Goal: Complete application form

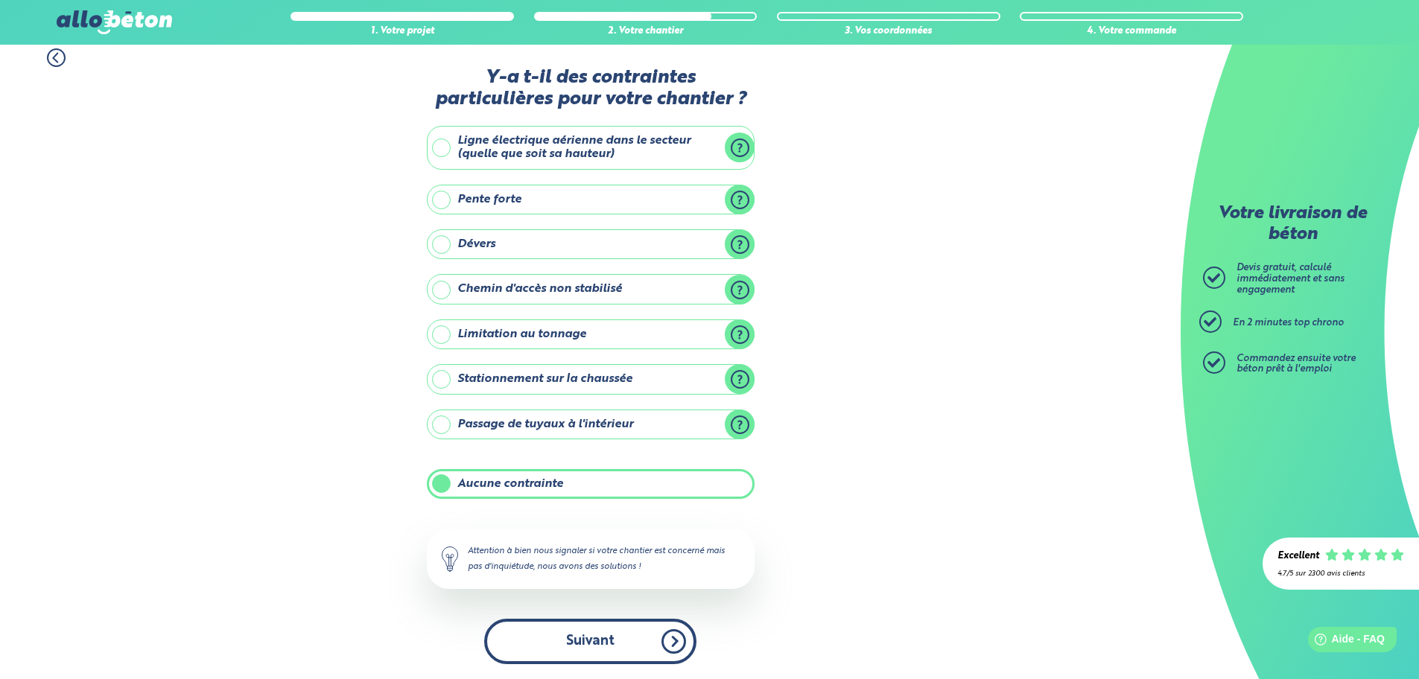
click at [631, 642] on button "Suivant" at bounding box center [590, 641] width 212 height 45
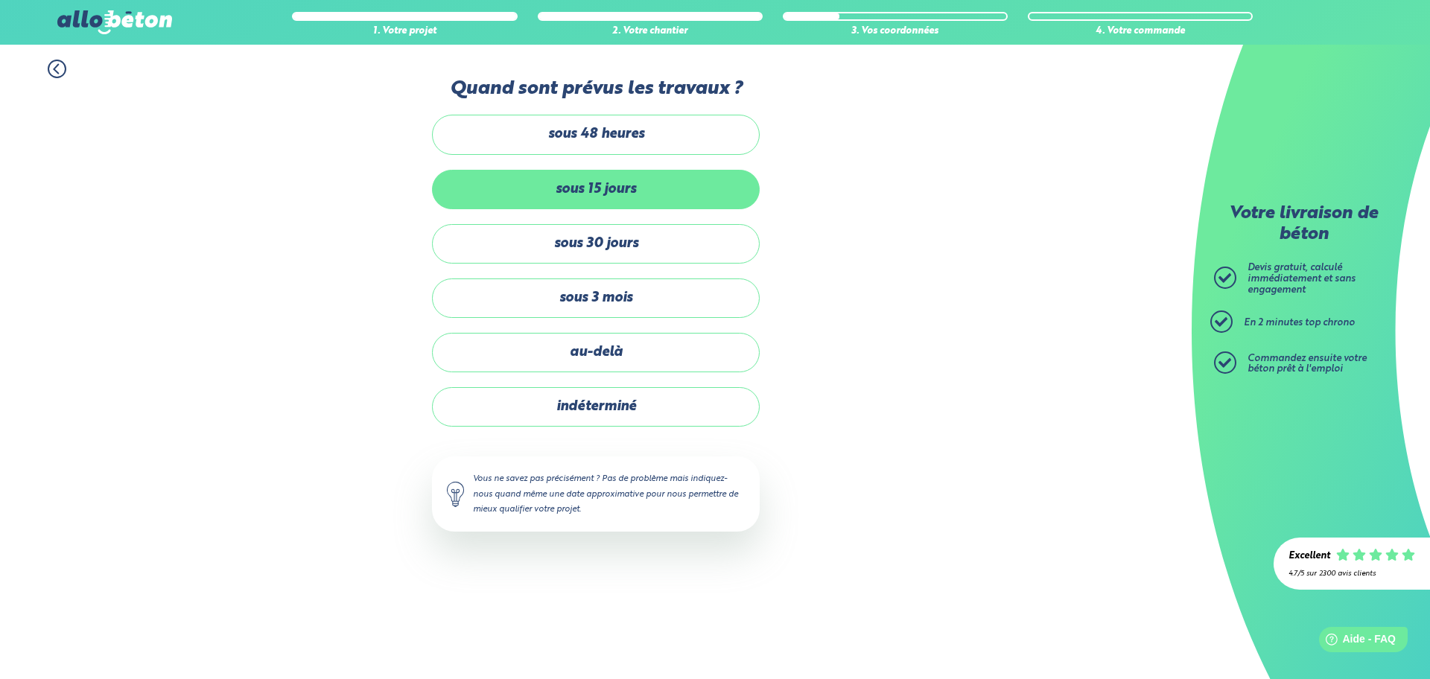
click at [572, 186] on label "sous 15 jours" at bounding box center [596, 189] width 328 height 39
click at [0, 0] on input "sous 15 jours" at bounding box center [0, 0] width 0 height 0
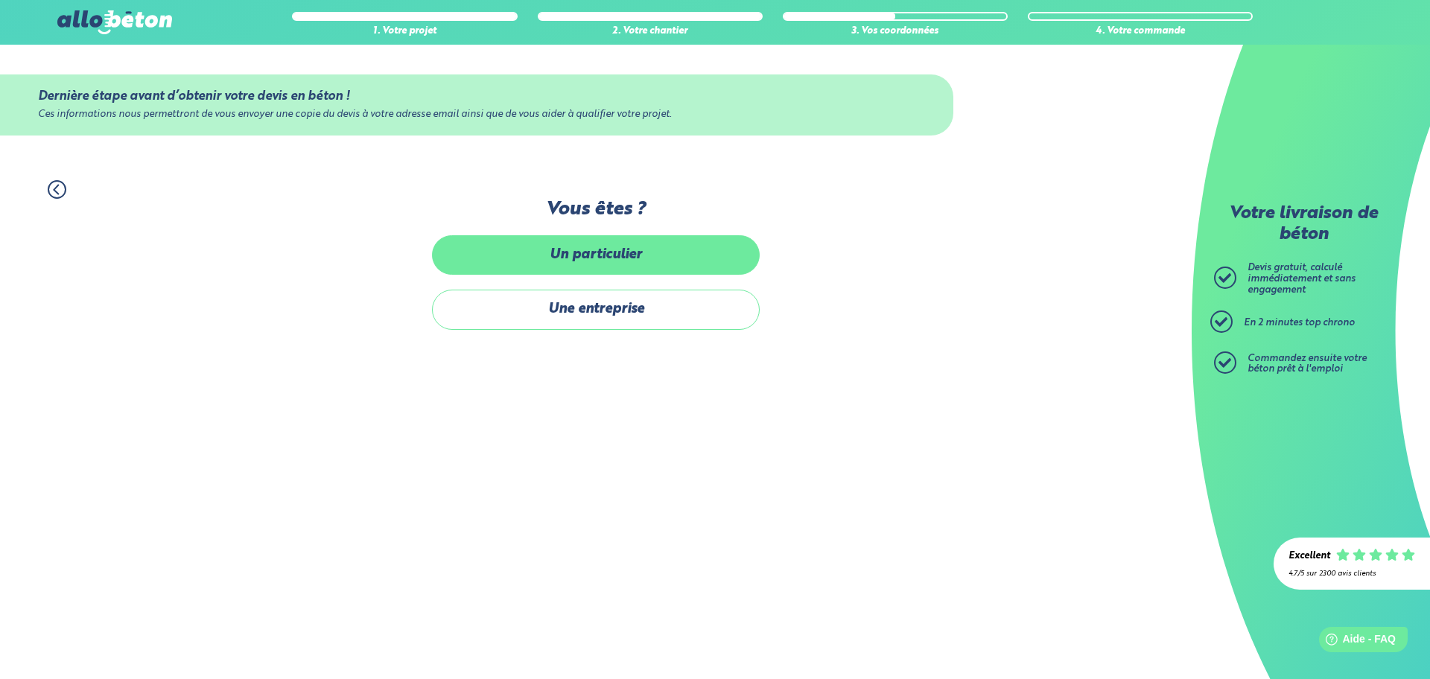
click at [610, 245] on label "Un particulier" at bounding box center [596, 254] width 328 height 39
click at [0, 0] on input "Un particulier" at bounding box center [0, 0] width 0 height 0
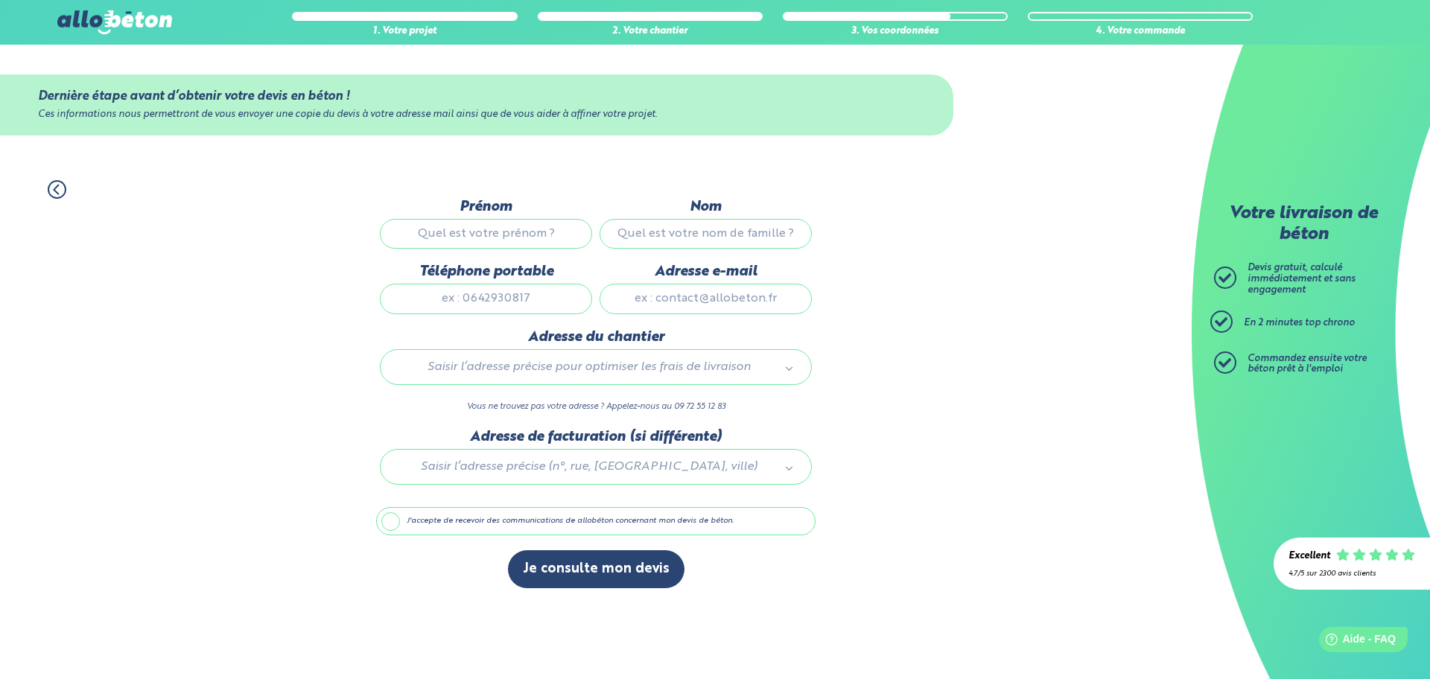
click at [909, 449] on div "1. Votre projet 2. Votre chantier 3. Vos coordonnées 4. Votre commande Dernière…" at bounding box center [595, 384] width 1191 height 438
click at [57, 188] on icon at bounding box center [57, 189] width 19 height 19
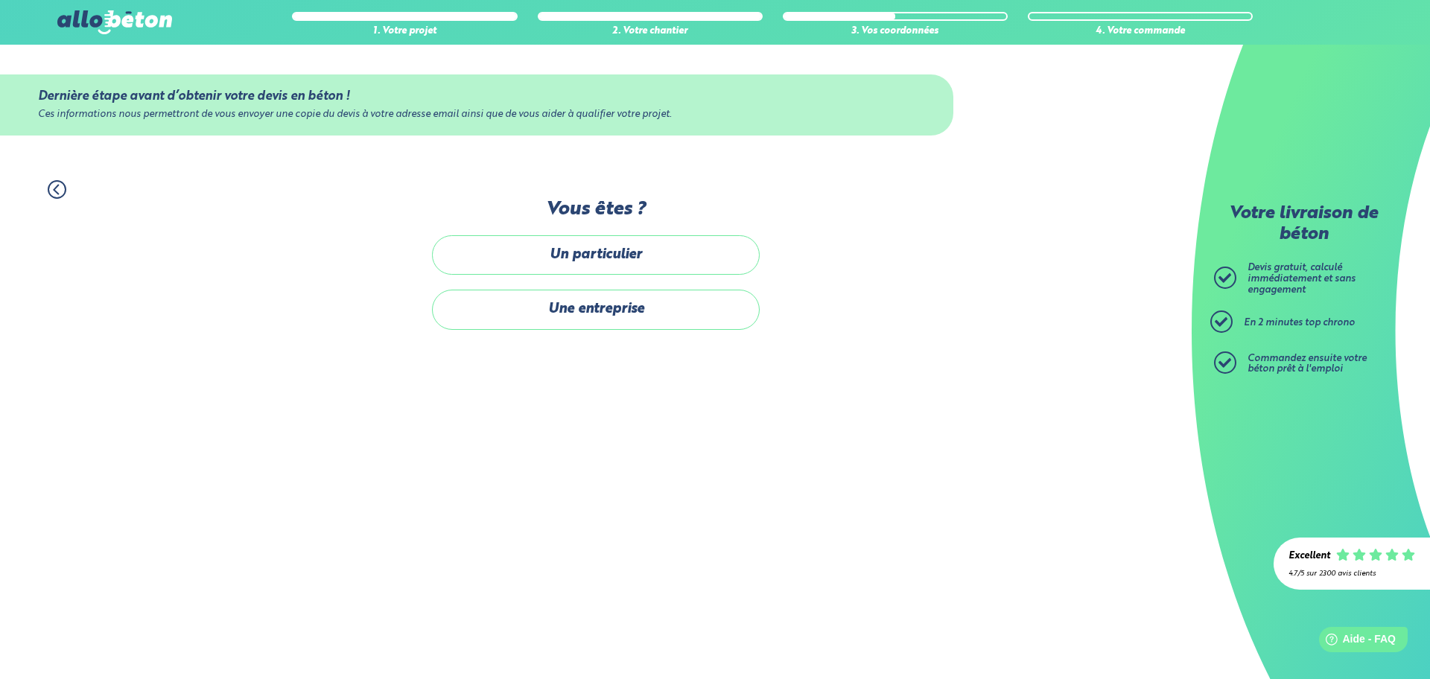
click at [57, 188] on icon at bounding box center [57, 189] width 19 height 19
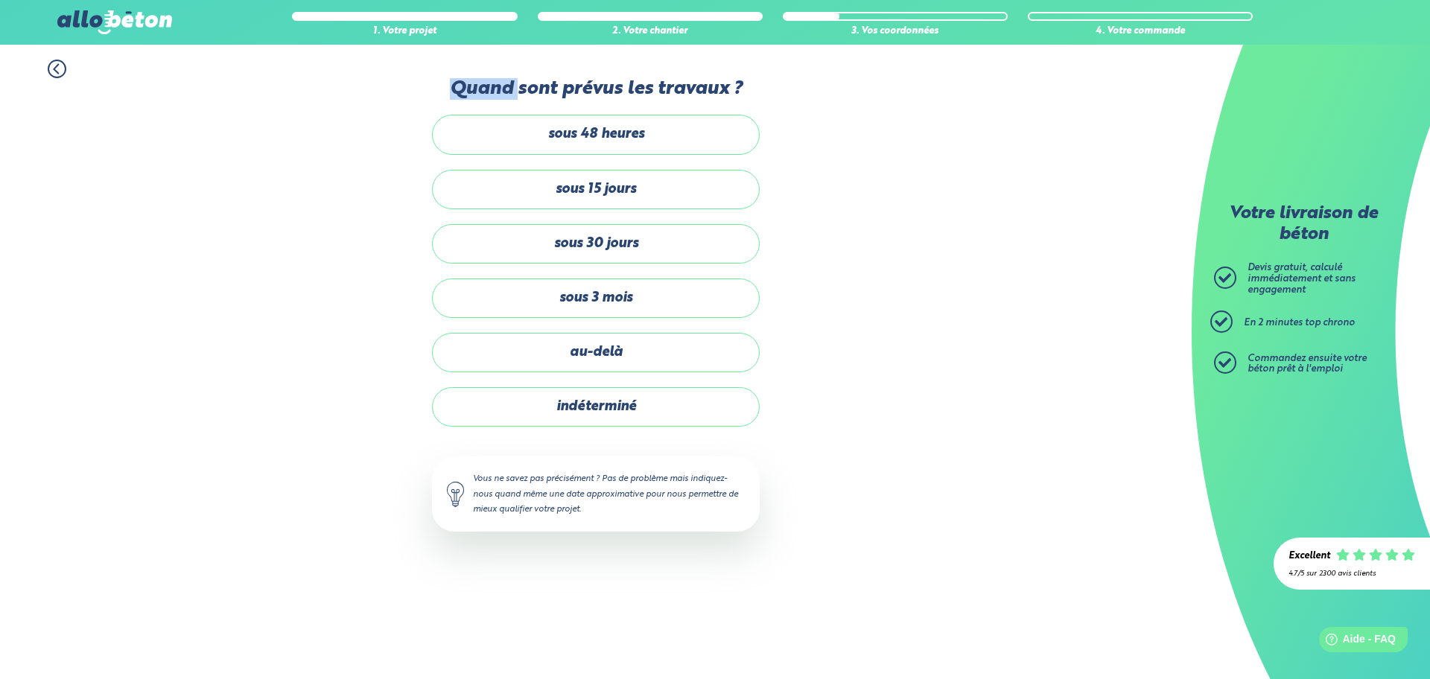
click at [57, 188] on div "1. Votre projet 2. Votre chantier 3. Vos coordonnées 4. Votre commande Quand so…" at bounding box center [595, 303] width 1191 height 517
click at [57, 69] on icon at bounding box center [57, 69] width 19 height 19
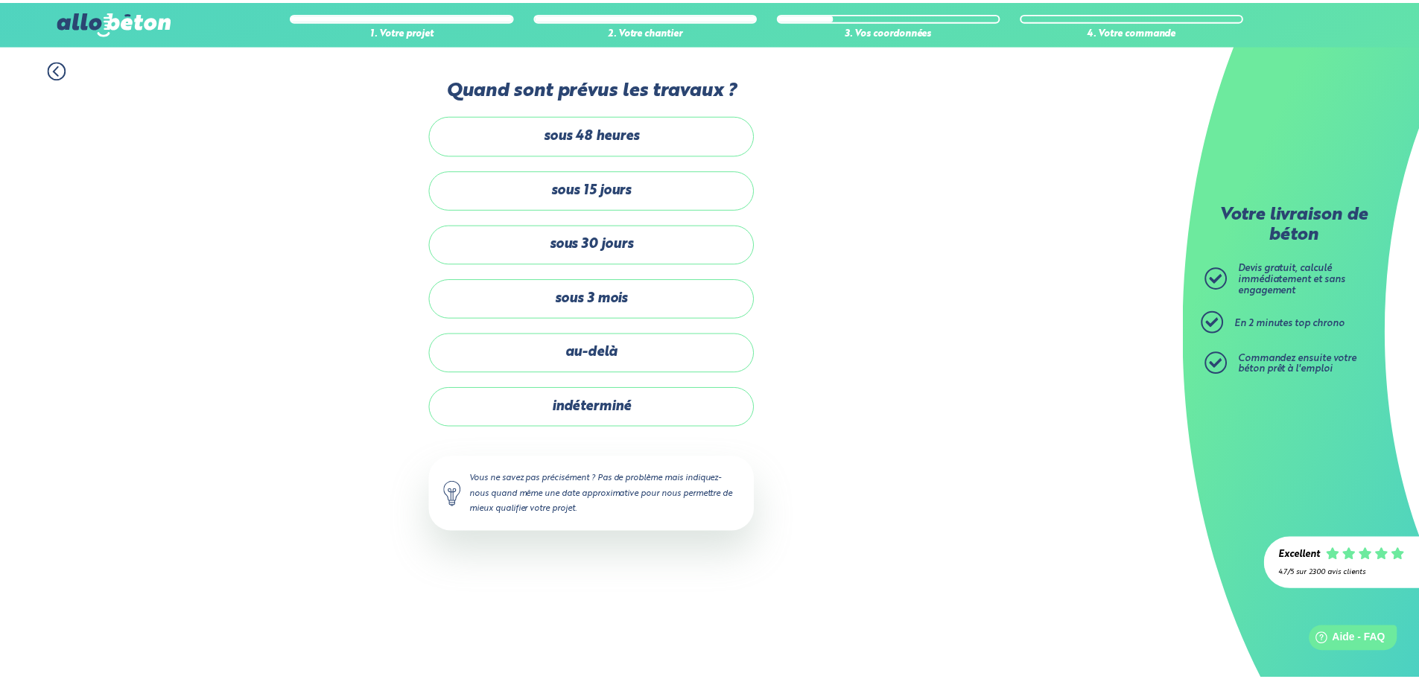
scroll to position [11, 0]
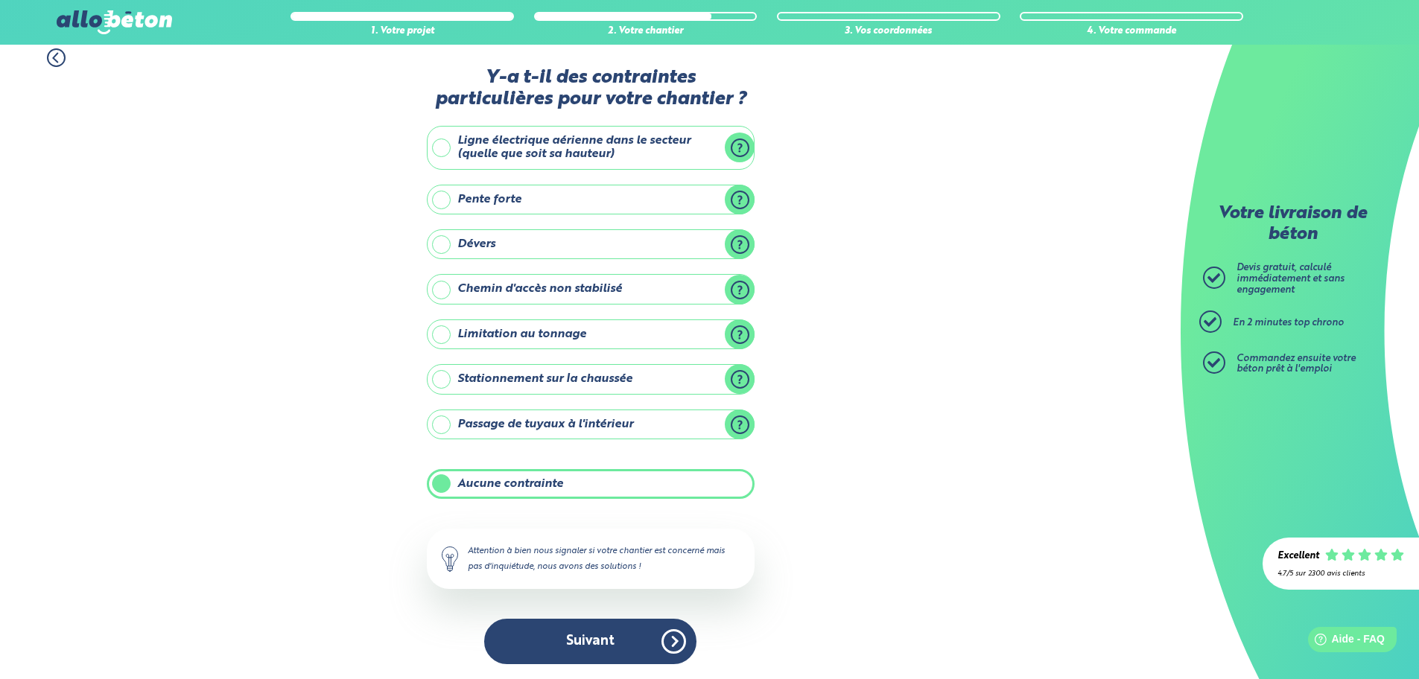
click at [59, 60] on icon at bounding box center [56, 57] width 19 height 19
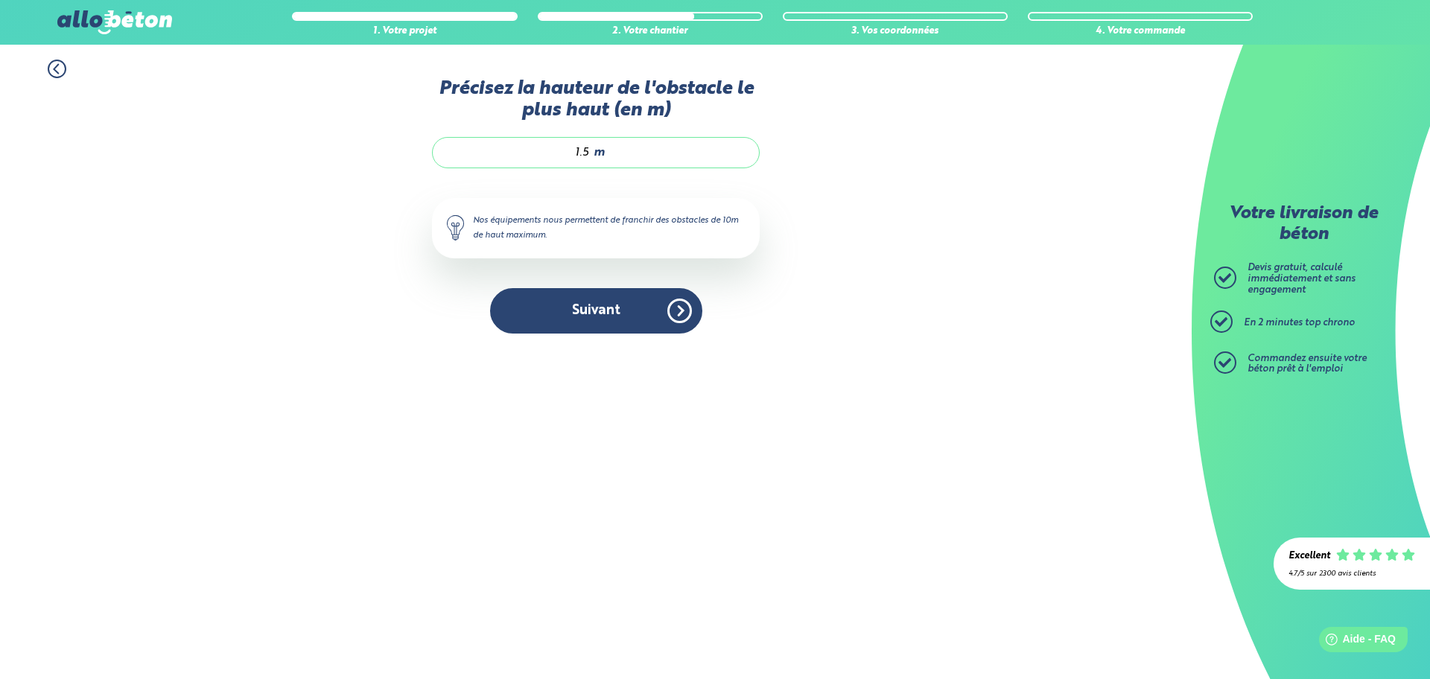
click at [56, 68] on icon at bounding box center [56, 69] width 4 height 9
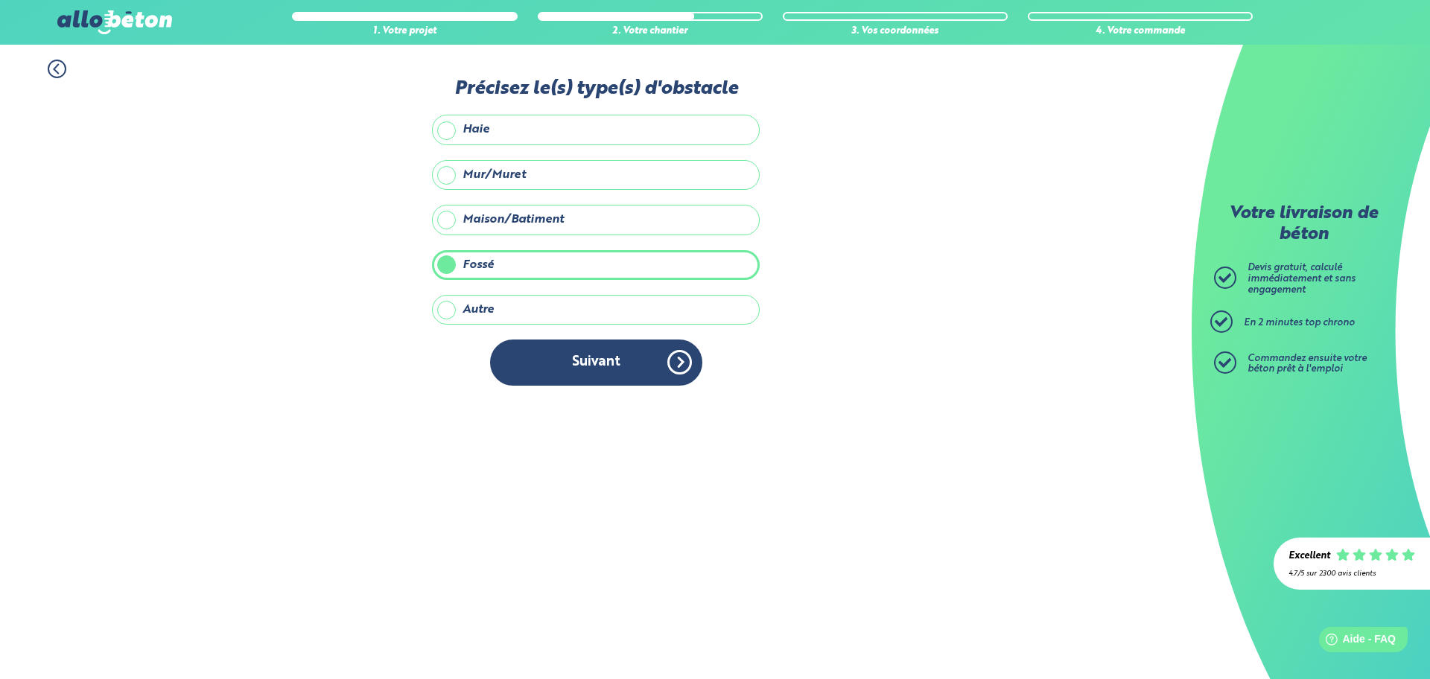
click at [56, 68] on icon at bounding box center [56, 69] width 4 height 9
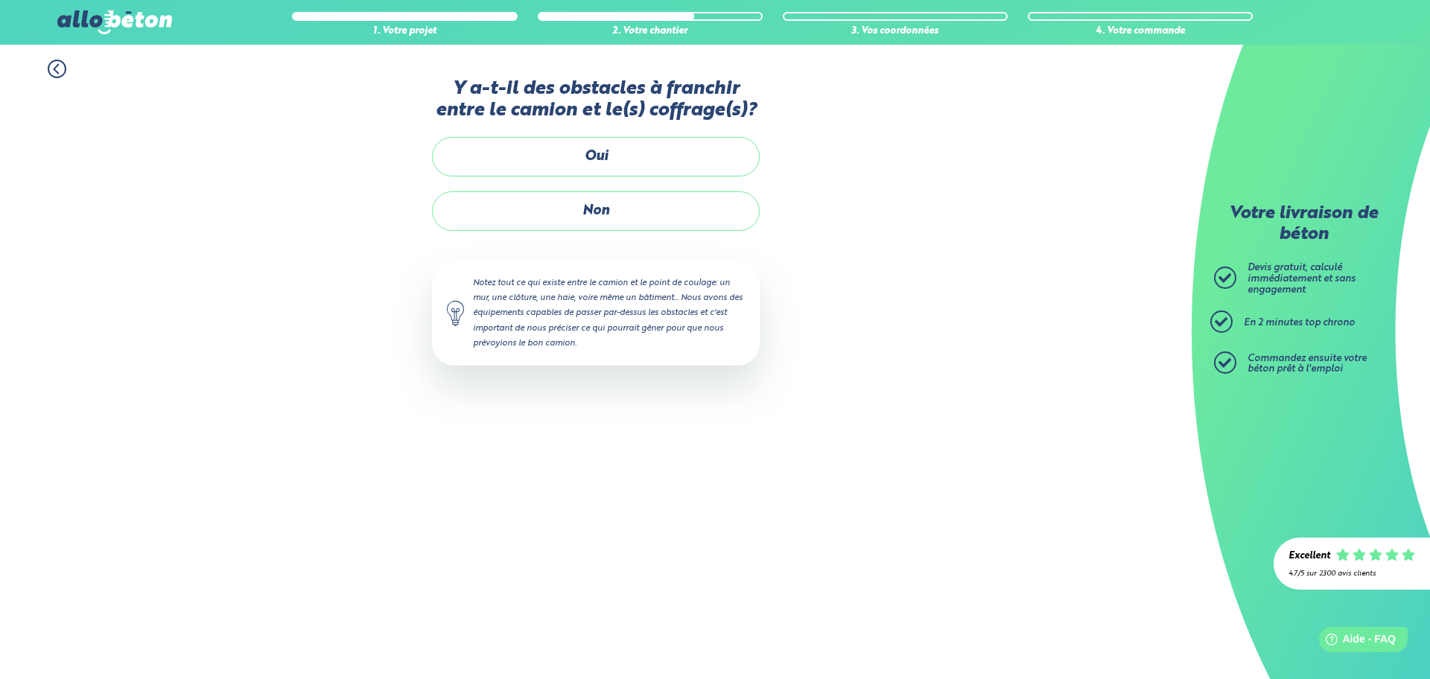
click at [56, 68] on icon at bounding box center [56, 69] width 4 height 9
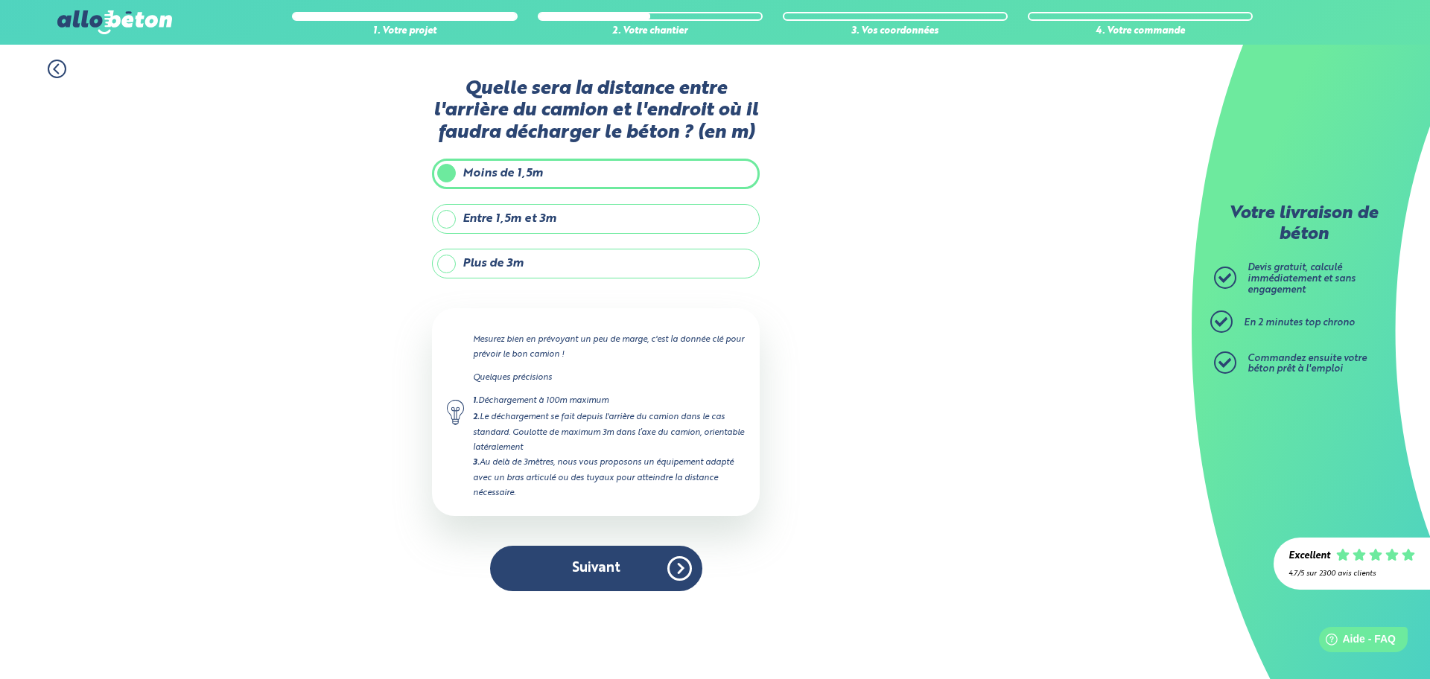
click at [448, 262] on label "Plus de 3m" at bounding box center [596, 264] width 328 height 30
click at [0, 0] on input "Plus de 3m" at bounding box center [0, 0] width 0 height 0
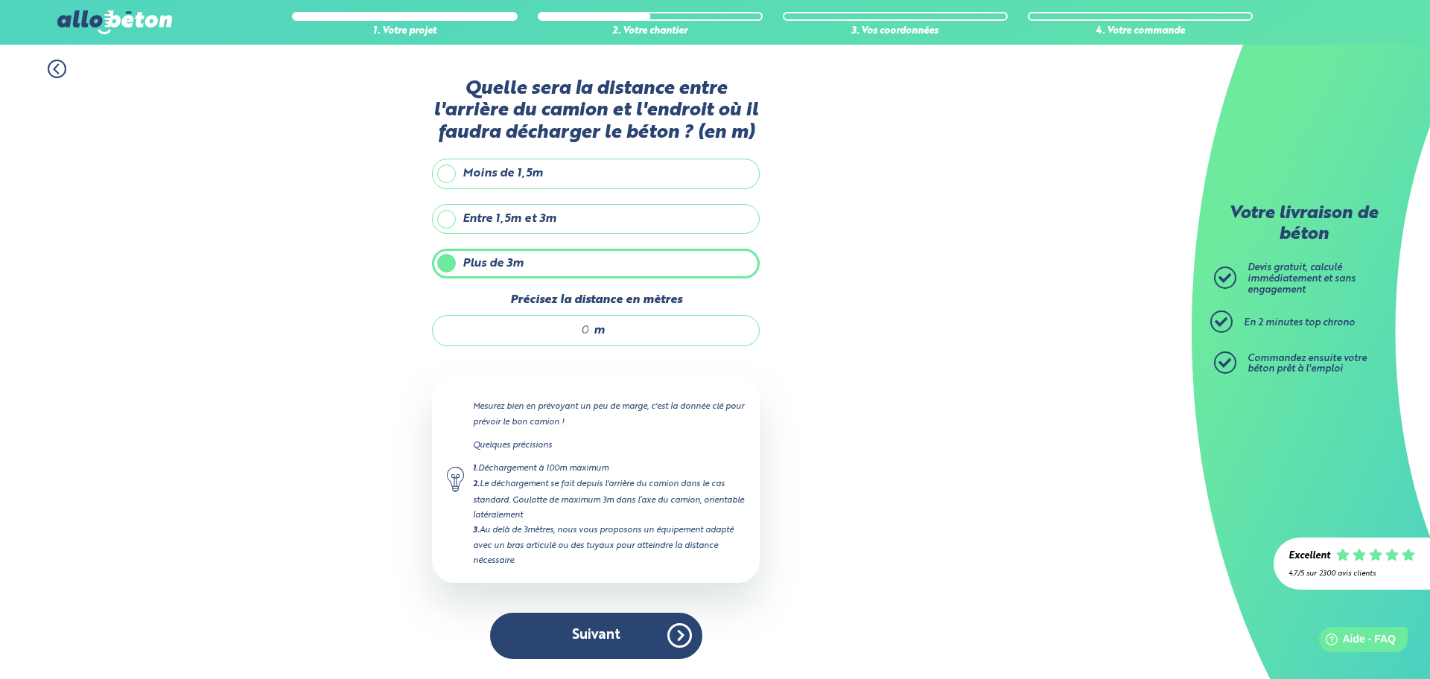
click at [591, 330] on div "m" at bounding box center [596, 330] width 328 height 31
type input "6"
click at [589, 632] on button "Suivant" at bounding box center [596, 635] width 212 height 45
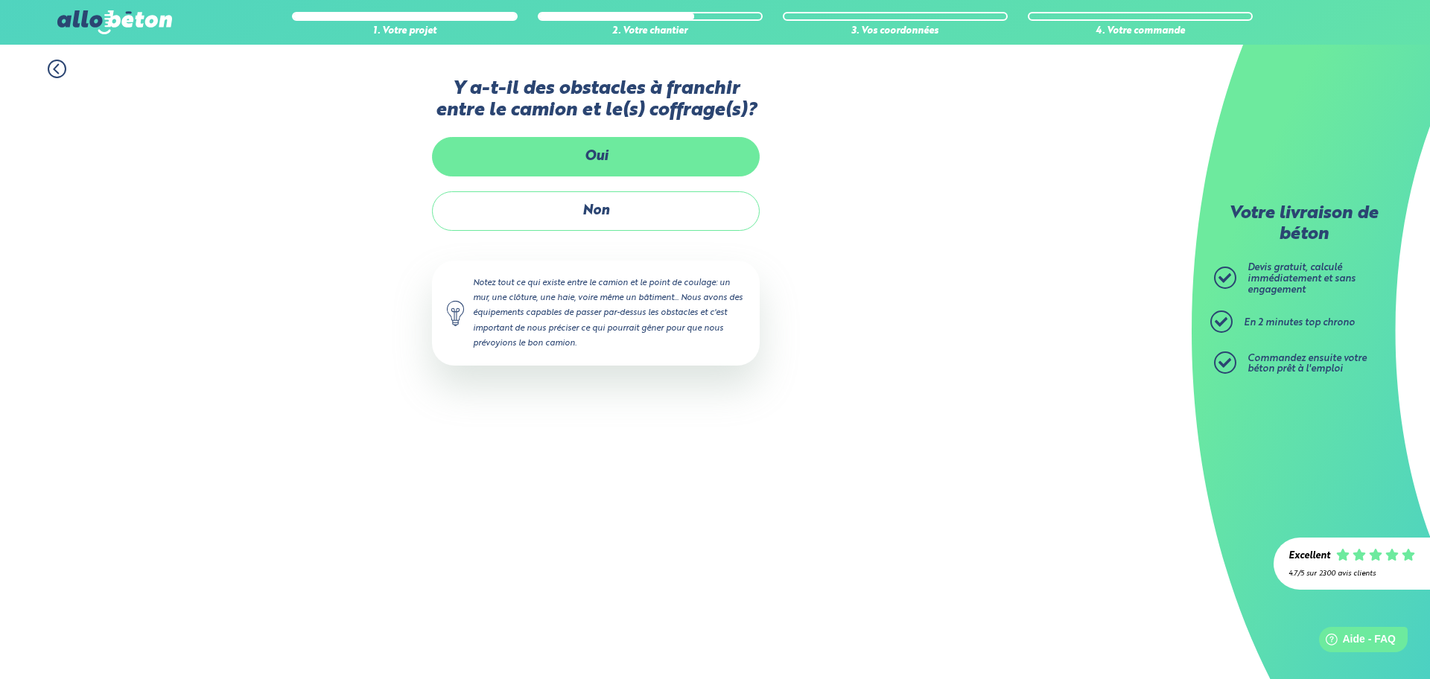
click at [605, 150] on label "Oui" at bounding box center [596, 156] width 328 height 39
click at [0, 0] on input "Oui" at bounding box center [0, 0] width 0 height 0
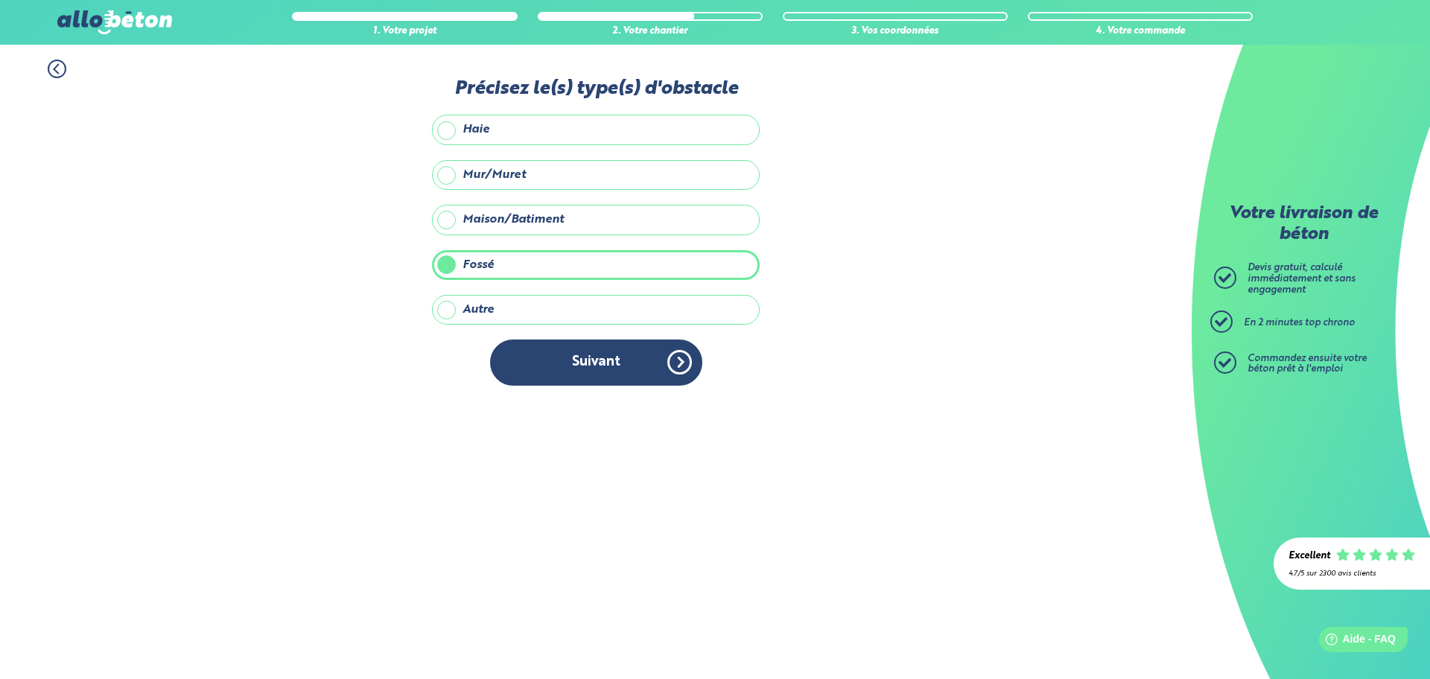
click at [586, 352] on button "Suivant" at bounding box center [596, 362] width 212 height 45
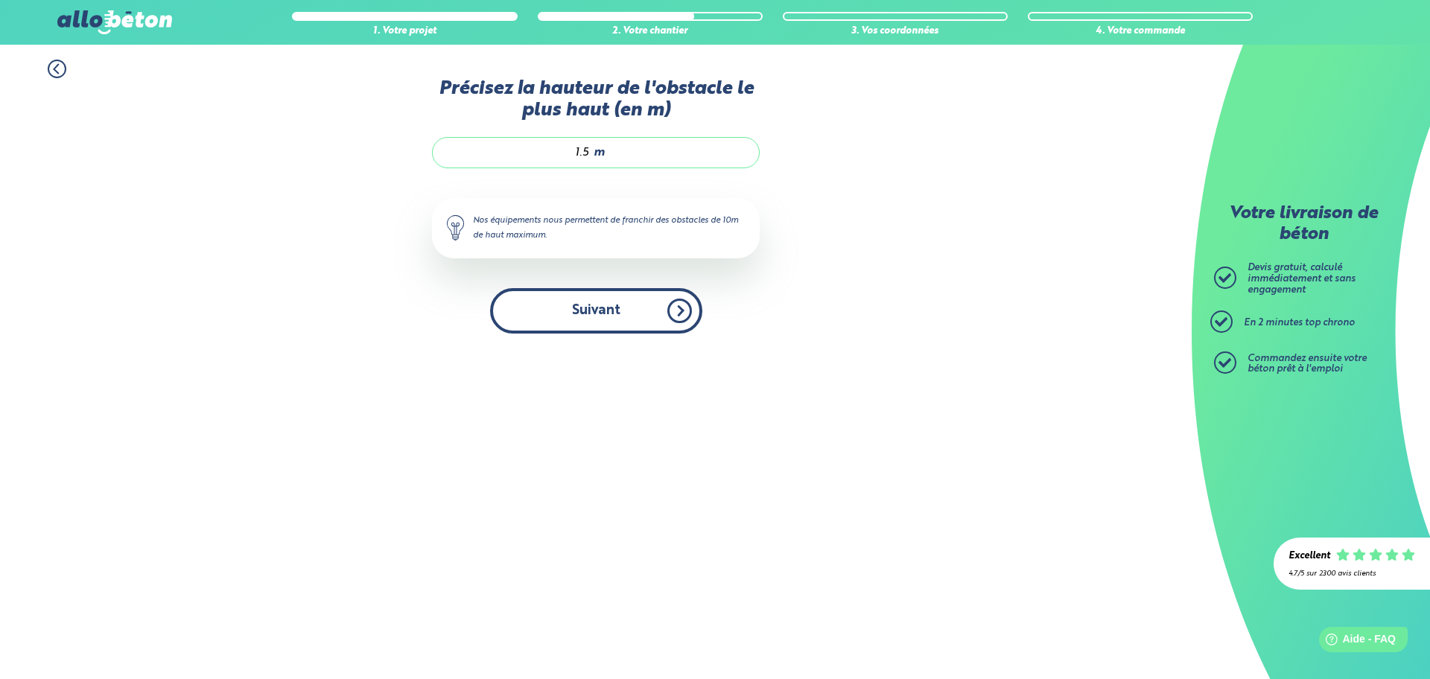
click at [608, 302] on button "Suivant" at bounding box center [596, 310] width 212 height 45
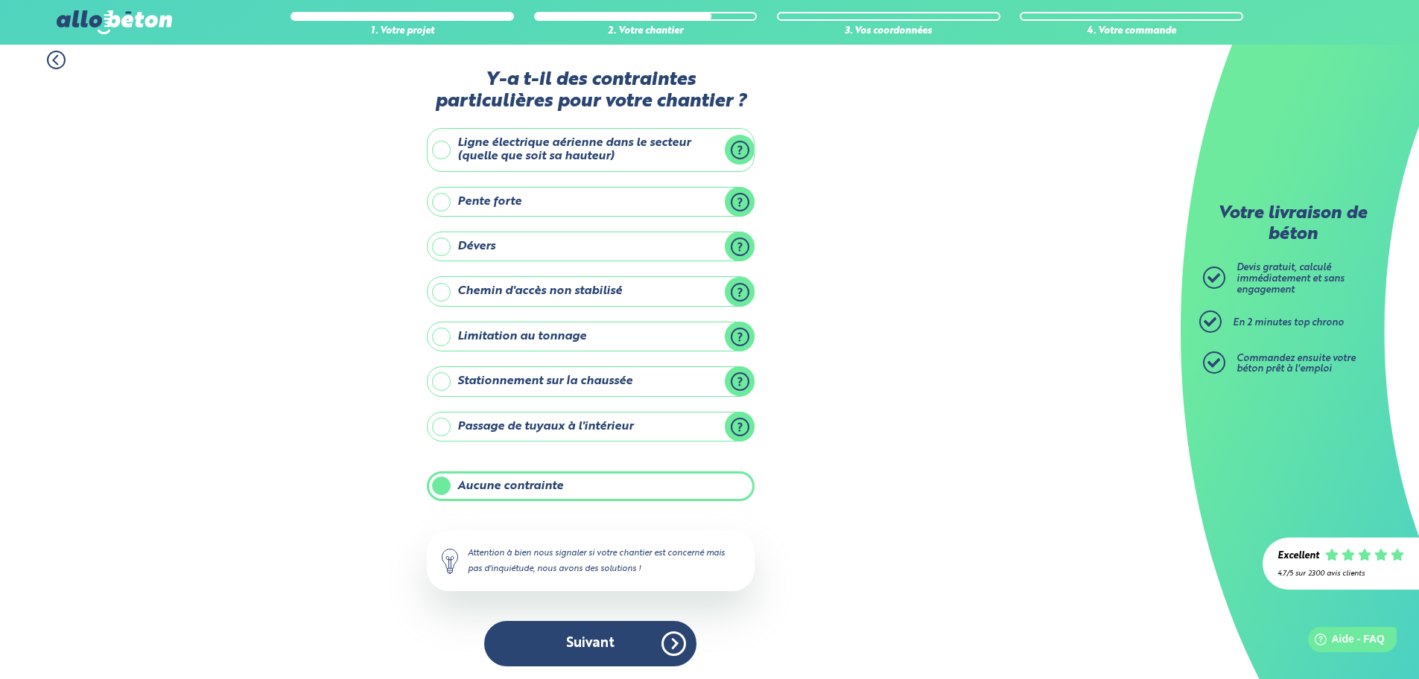
scroll to position [11, 0]
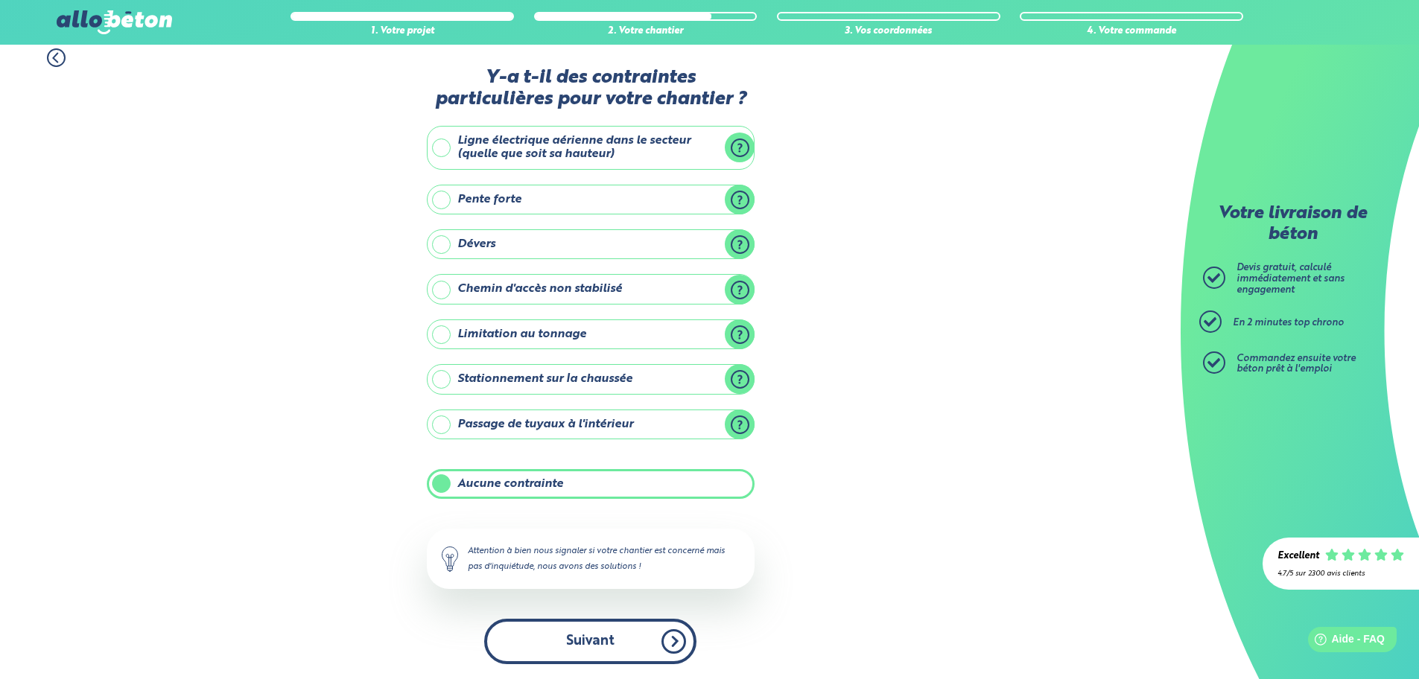
click at [594, 636] on button "Suivant" at bounding box center [590, 641] width 212 height 45
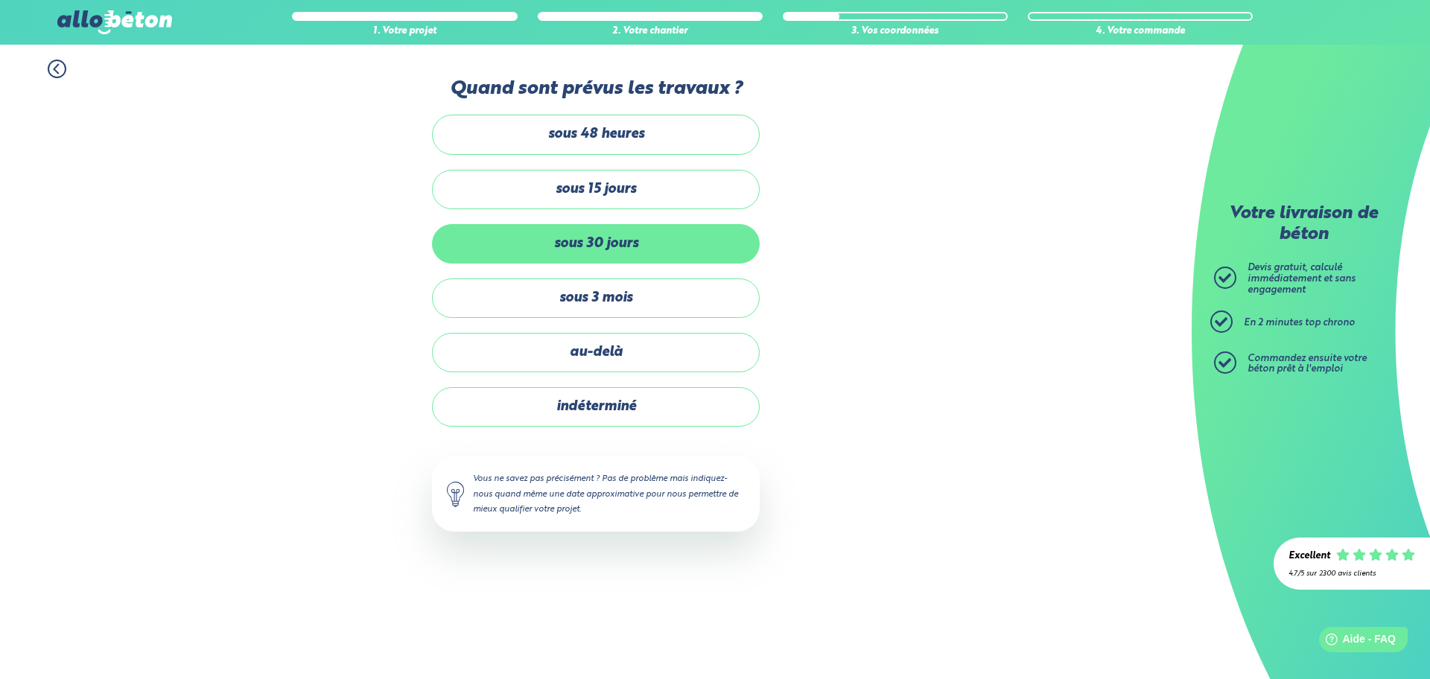
click at [602, 246] on label "sous 30 jours" at bounding box center [596, 243] width 328 height 39
click at [0, 0] on input "sous 30 jours" at bounding box center [0, 0] width 0 height 0
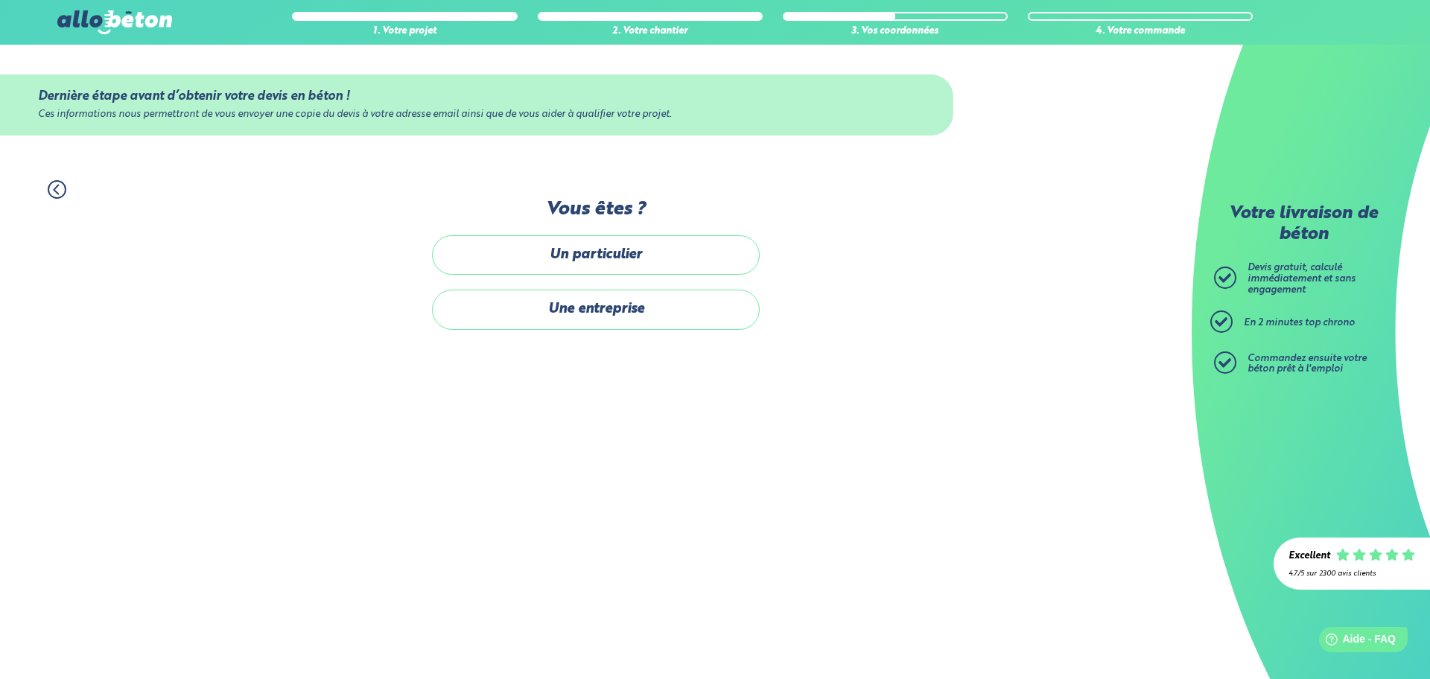
click at [602, 246] on label "Un particulier" at bounding box center [596, 254] width 328 height 39
click at [0, 0] on input "Un particulier" at bounding box center [0, 0] width 0 height 0
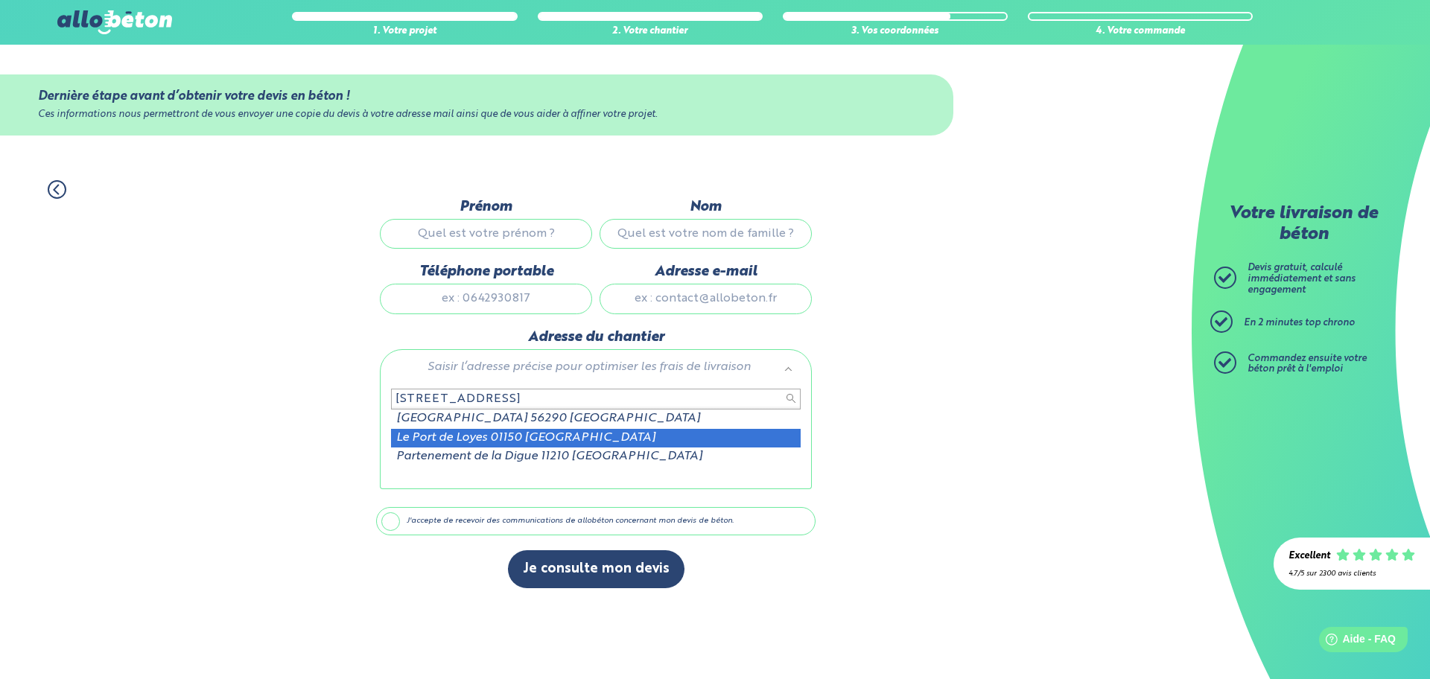
type input "175 chemin de la digue le port de loyes"
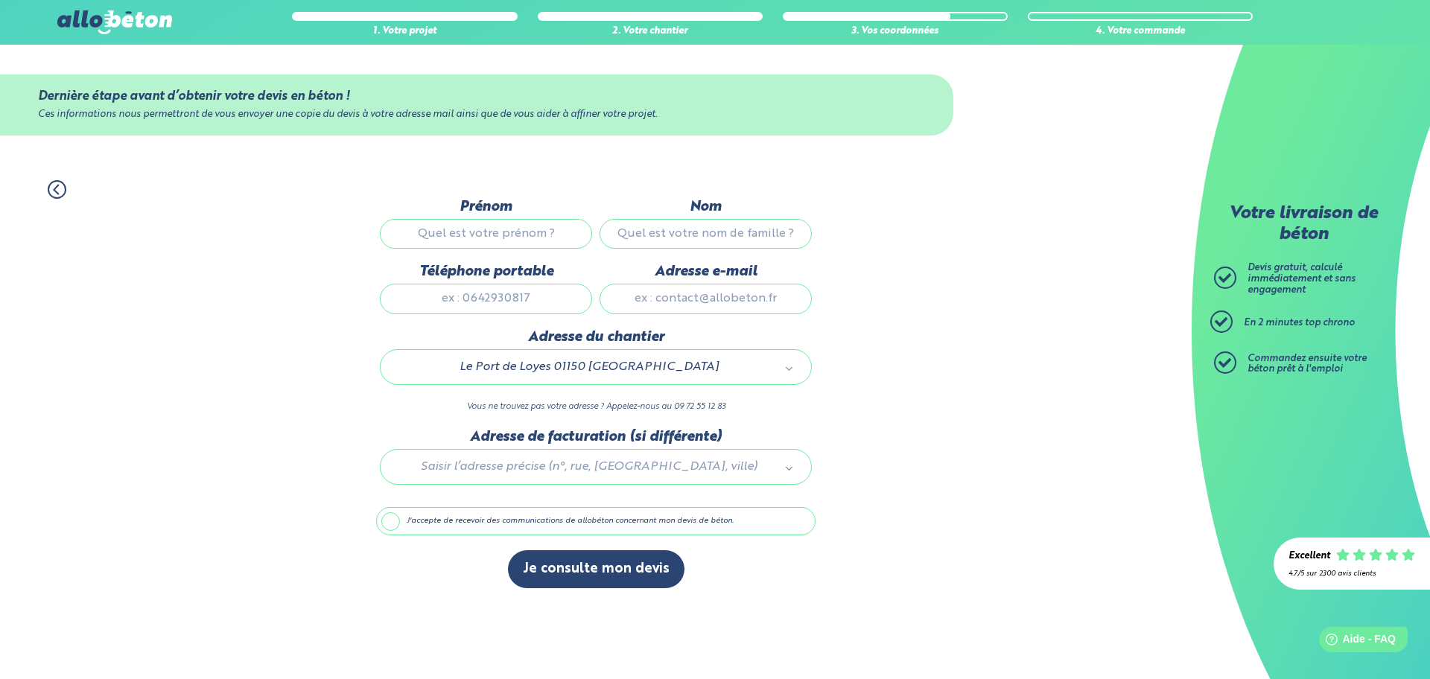
click at [532, 232] on input "Prénom" at bounding box center [486, 234] width 212 height 30
type input "christian"
type input "beau"
type input "0663759476"
type input "mrbeauchristian@hotmail.com"
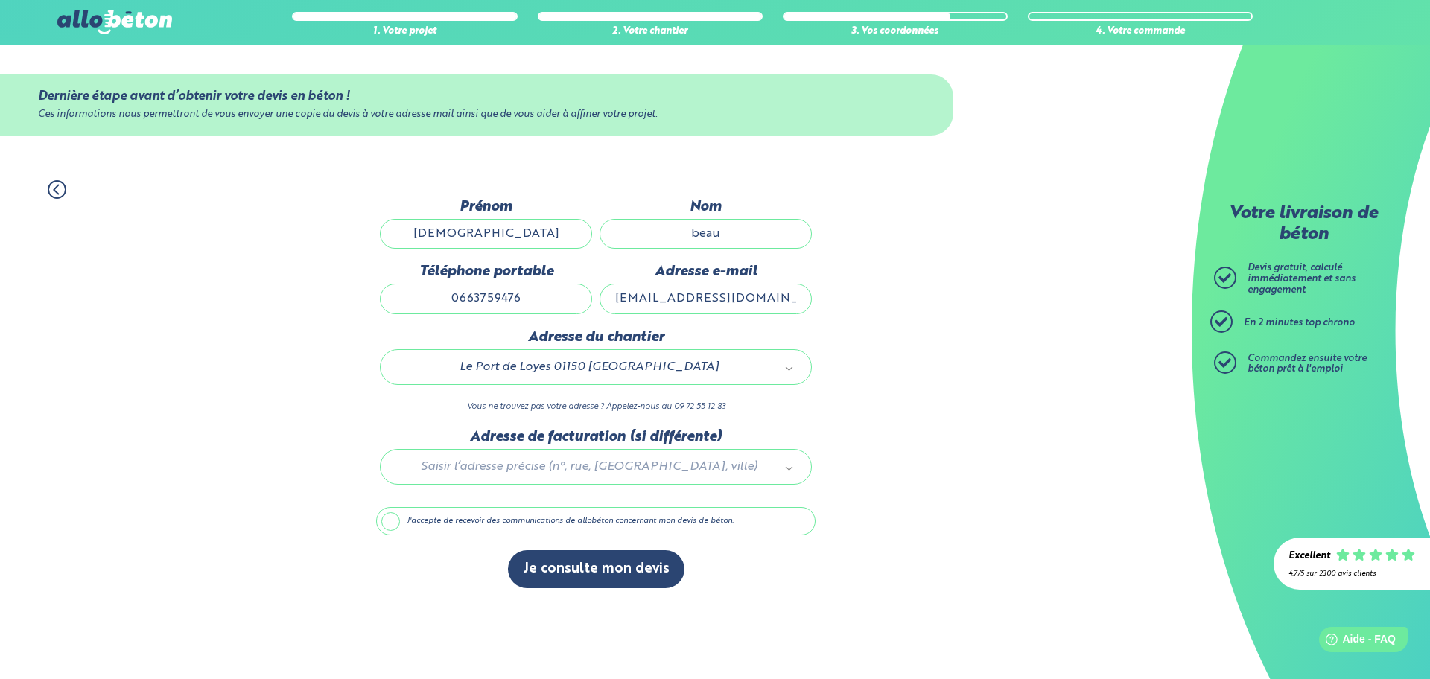
type input "175 chemin de la digue Le Port de Loyes"
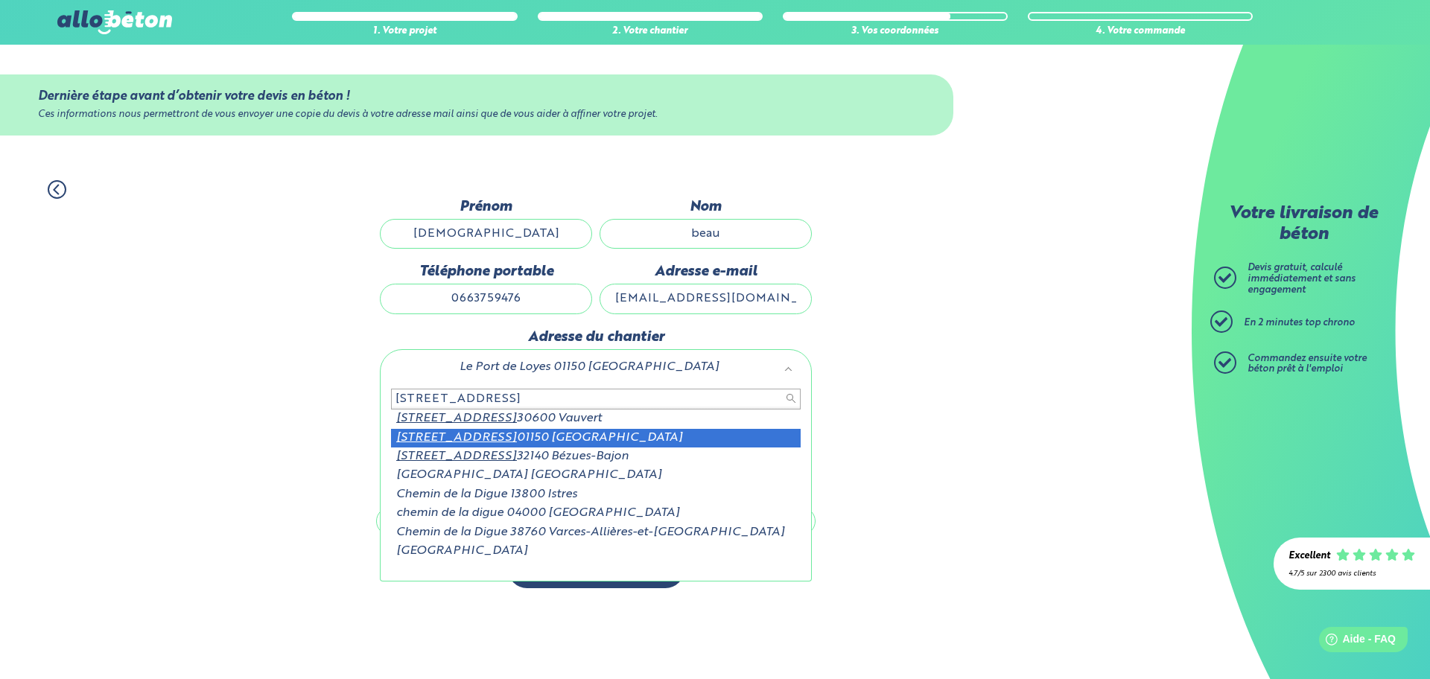
type input "175 chemin de la digue"
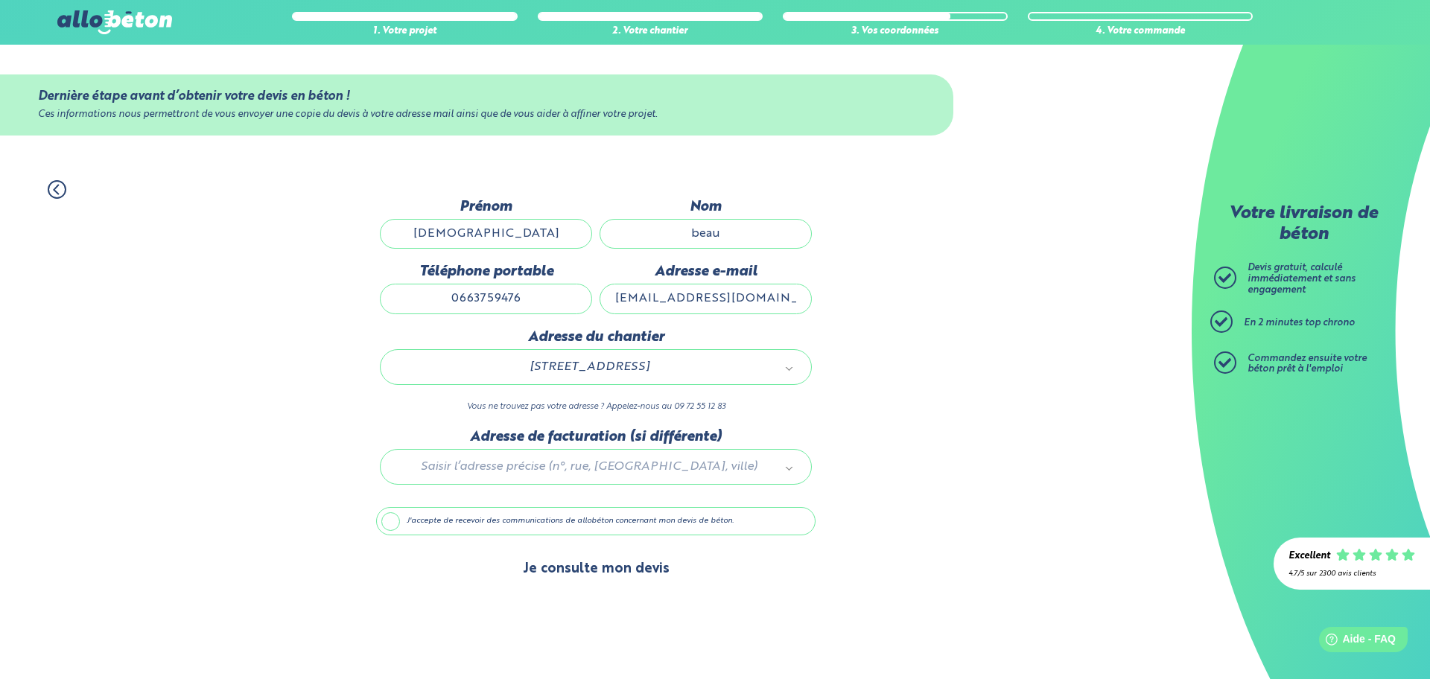
click at [629, 577] on button "Je consulte mon devis" at bounding box center [596, 569] width 176 height 38
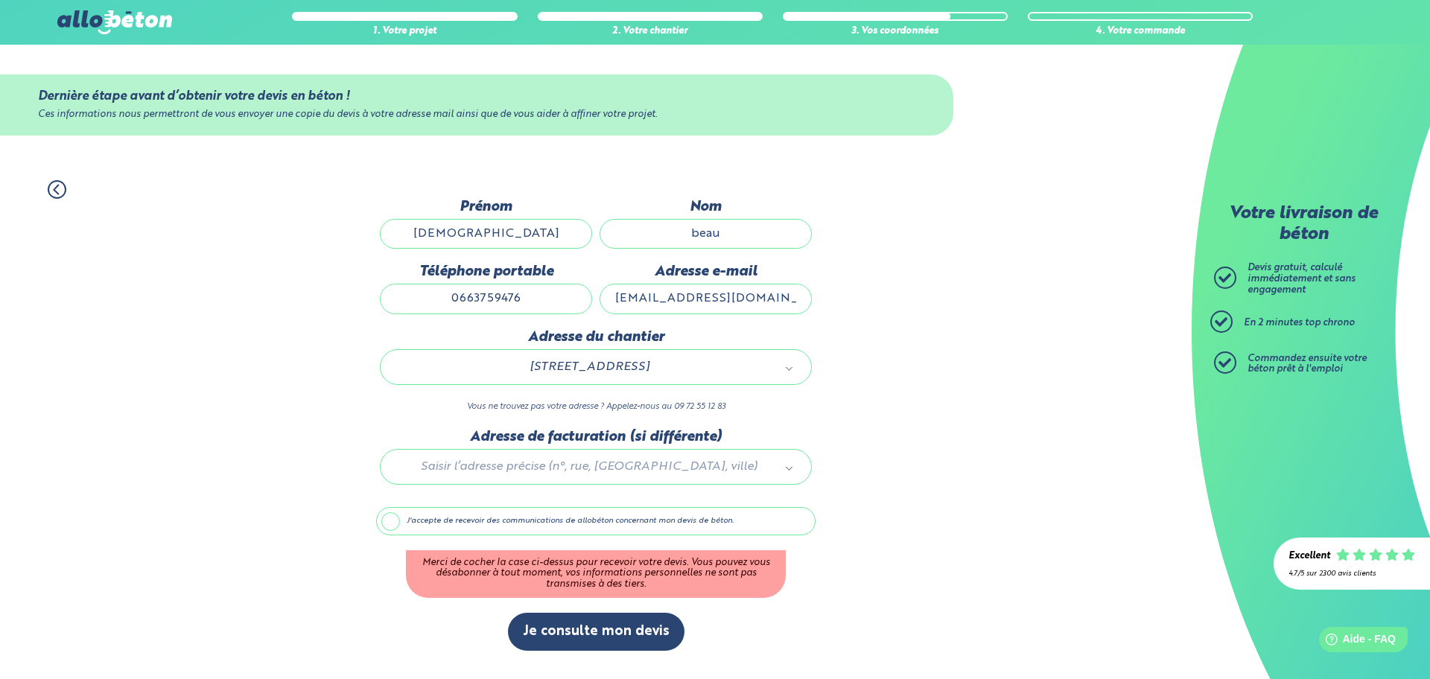
click at [391, 516] on label "J'accepte de recevoir des communications de allobéton concernant mon devis de b…" at bounding box center [595, 521] width 439 height 28
click at [0, 0] on input "J'accepte de recevoir des communications de allobéton concernant mon devis de b…" at bounding box center [0, 0] width 0 height 0
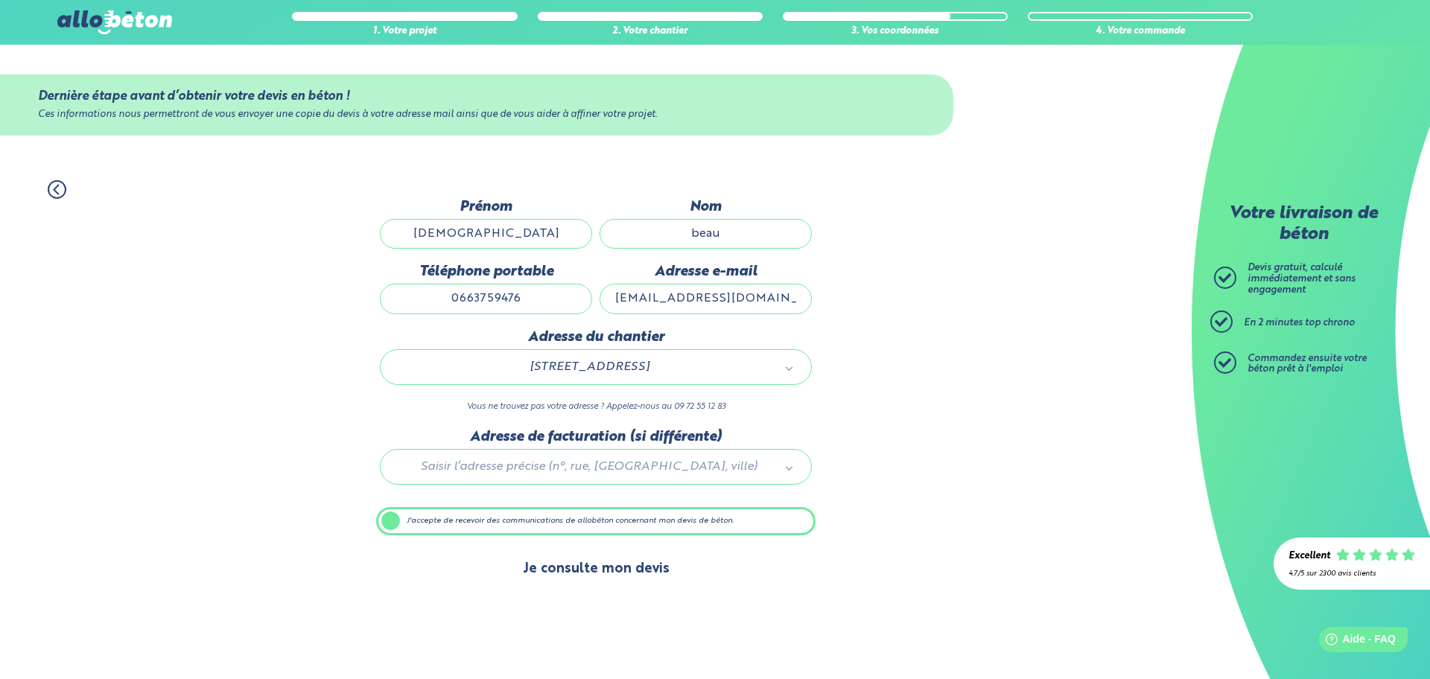
click at [569, 558] on button "Je consulte mon devis" at bounding box center [596, 569] width 176 height 38
